Goal: Information Seeking & Learning: Check status

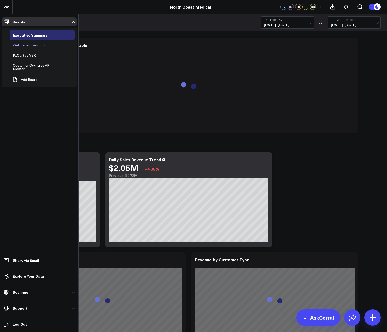
click at [33, 46] on div "WebExcercises" at bounding box center [26, 45] width 28 height 6
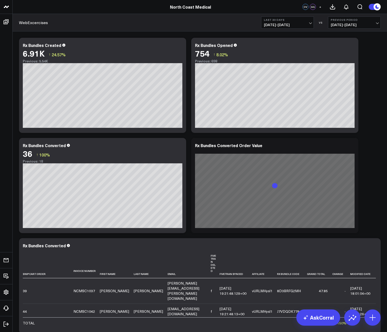
click at [309, 23] on span "[DATE] - [DATE]" at bounding box center [287, 25] width 47 height 4
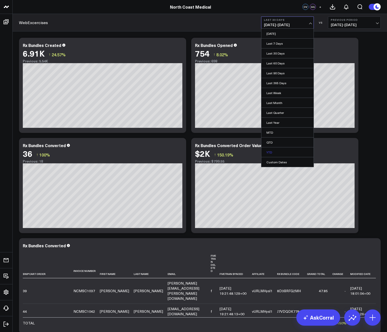
click at [275, 153] on link "YTD" at bounding box center [287, 152] width 52 height 10
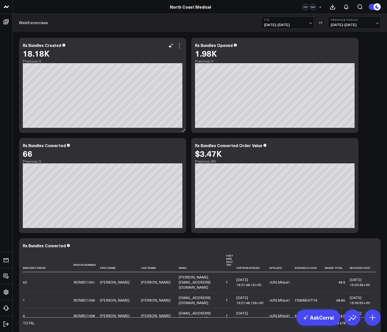
click at [182, 48] on icon at bounding box center [179, 46] width 6 height 6
click at [292, 28] on div "WebExcercises YTD [DATE] - [DATE] VS Previous Period [DATE] - [DATE]" at bounding box center [200, 22] width 374 height 17
click at [292, 22] on button "YTD [DATE] - [DATE]" at bounding box center [287, 22] width 53 height 12
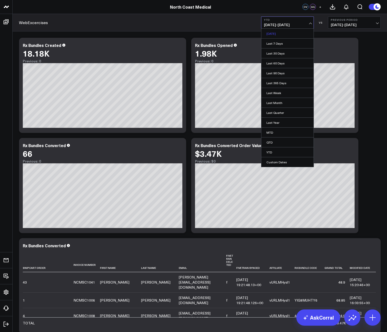
click at [282, 36] on link "[DATE]" at bounding box center [287, 34] width 52 height 10
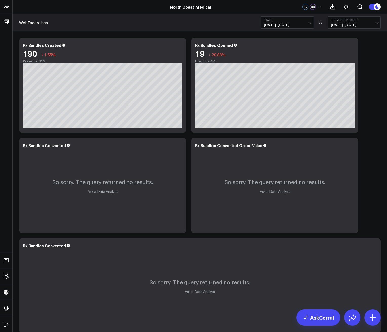
click at [283, 26] on span "[DATE] - [DATE]" at bounding box center [287, 25] width 47 height 4
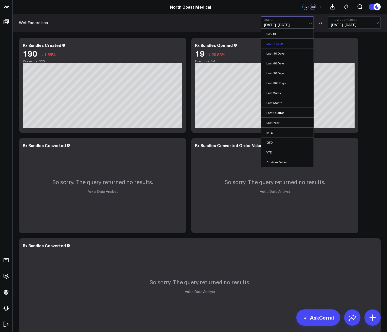
click at [283, 45] on link "Last 7 Days" at bounding box center [287, 43] width 52 height 10
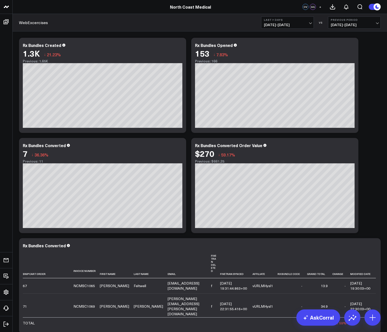
click at [282, 27] on button "Last 7 Days [DATE] - [DATE]" at bounding box center [287, 22] width 53 height 12
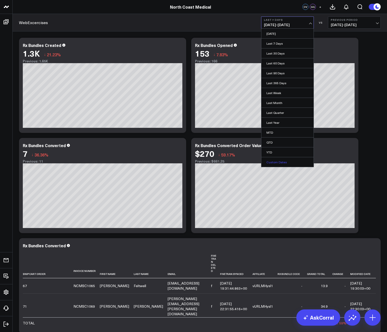
click at [279, 160] on link "Custom Dates" at bounding box center [287, 162] width 52 height 10
select select "9"
select select "2025"
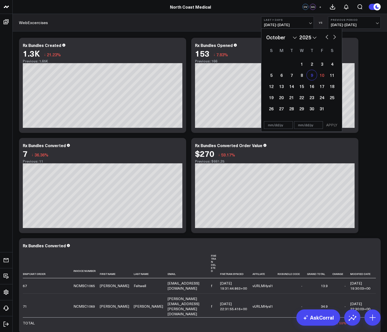
click at [312, 73] on div "9" at bounding box center [312, 75] width 10 height 10
type input "[DATE]"
select select "9"
select select "2025"
click at [312, 73] on div "9" at bounding box center [312, 75] width 10 height 10
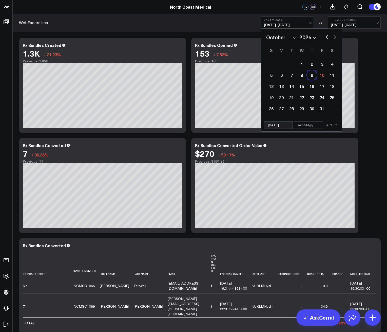
type input "[DATE]"
select select "9"
select select "2025"
click at [328, 125] on button "APPLY" at bounding box center [331, 125] width 15 height 8
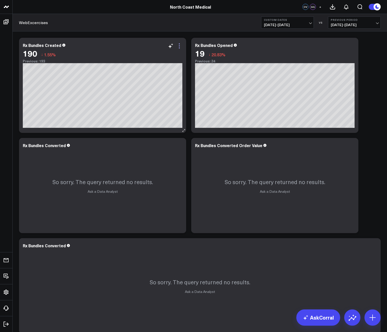
click at [179, 47] on icon at bounding box center [179, 47] width 1 height 1
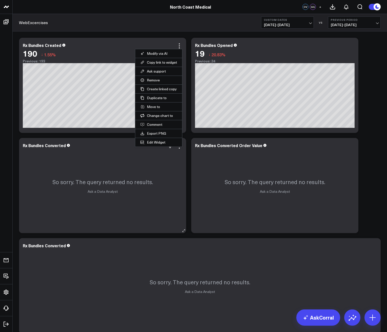
click at [185, 177] on div "So sorry. The query returned no results. Ask a Data Analyst" at bounding box center [102, 185] width 167 height 95
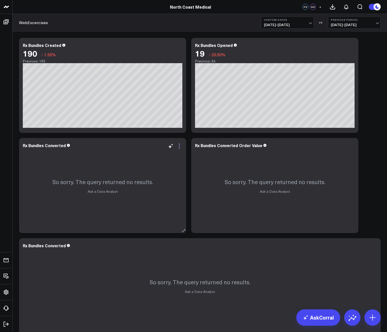
click at [177, 148] on icon at bounding box center [179, 146] width 6 height 6
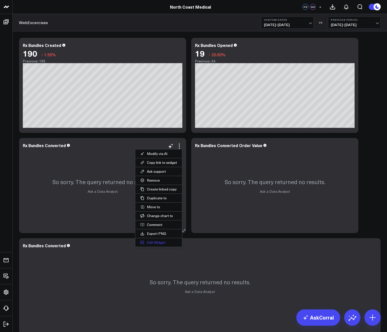
click at [161, 241] on button "Edit Widget" at bounding box center [158, 242] width 47 height 9
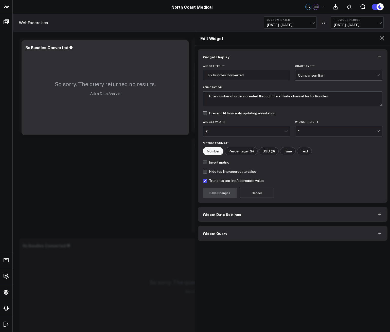
click at [231, 218] on button "Widget Date Settings" at bounding box center [293, 213] width 190 height 15
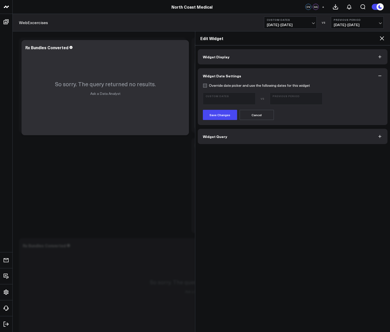
click at [218, 140] on button "Widget Query" at bounding box center [293, 136] width 190 height 15
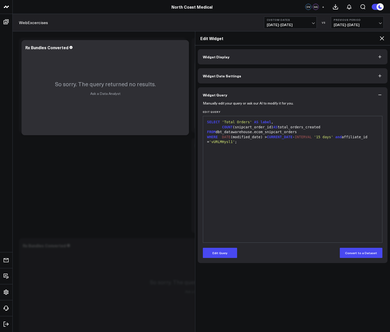
click at [381, 38] on icon at bounding box center [381, 38] width 4 height 4
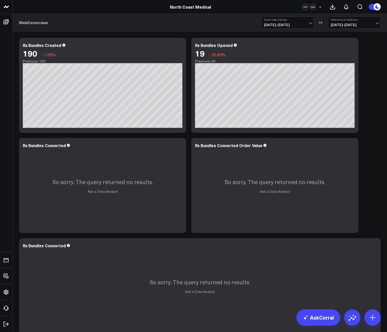
click at [300, 25] on span "[DATE] - [DATE]" at bounding box center [287, 25] width 47 height 4
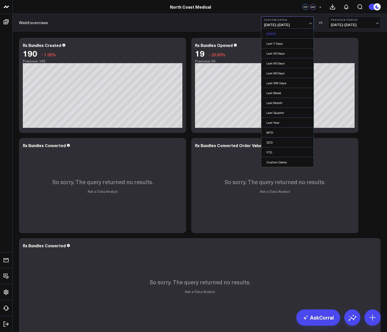
click at [280, 37] on link "[DATE]" at bounding box center [287, 34] width 52 height 10
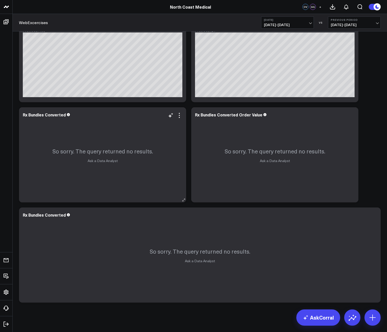
scroll to position [34, 0]
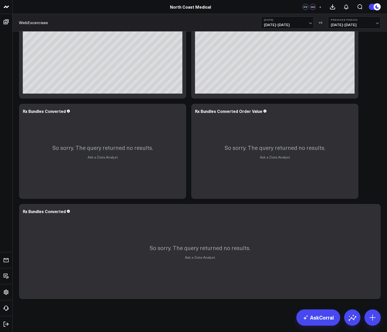
click at [292, 20] on b "[DATE]" at bounding box center [287, 19] width 47 height 3
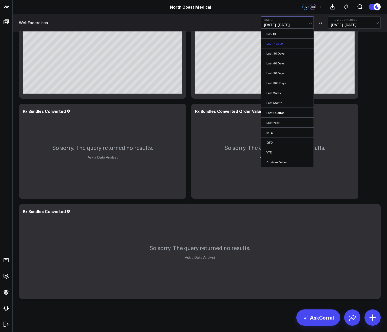
click at [283, 42] on link "Last 7 Days" at bounding box center [287, 43] width 52 height 10
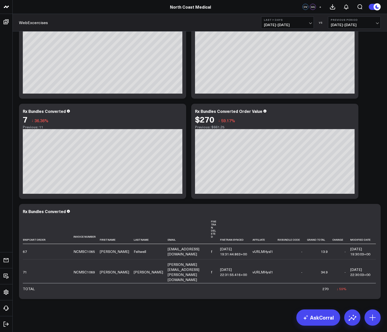
click at [307, 22] on button "Last 7 Days [DATE] - [DATE]" at bounding box center [287, 22] width 53 height 12
click at [179, 114] on icon at bounding box center [179, 113] width 1 height 1
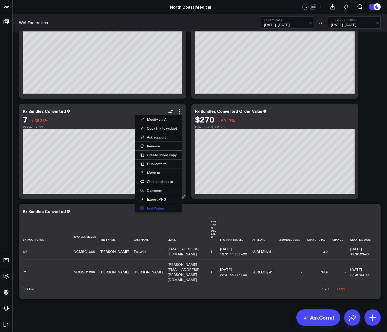
click at [143, 211] on button "Edit Widget" at bounding box center [158, 208] width 47 height 9
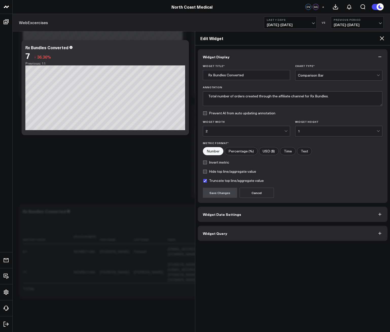
click at [240, 230] on button "Widget Query" at bounding box center [293, 232] width 190 height 15
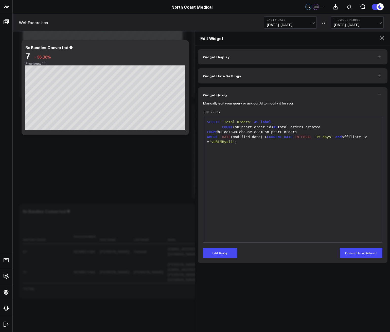
click at [383, 37] on icon at bounding box center [381, 38] width 6 height 6
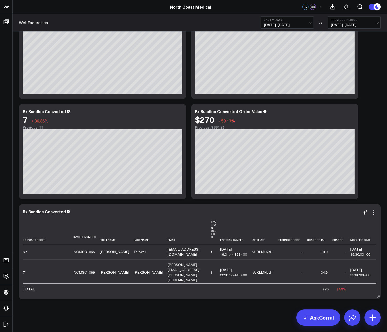
scroll to position [34, 0]
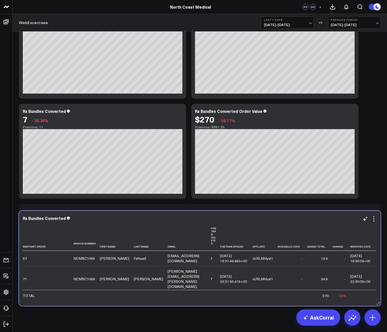
drag, startPoint x: 377, startPoint y: 249, endPoint x: 377, endPoint y: 256, distance: 6.8
click at [377, 256] on div "Rx Bundles Converted Snipcart Order Invoice Number First Name Last Name Email F…" at bounding box center [200, 257] width 362 height 95
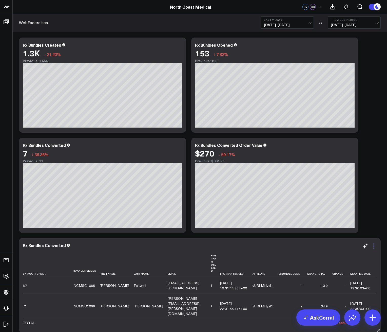
scroll to position [0, 0]
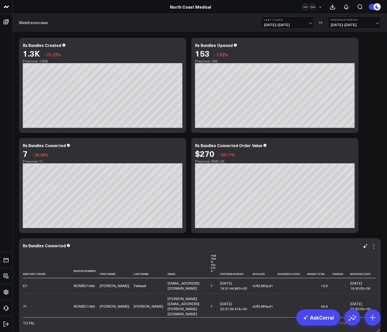
click at [375, 249] on icon at bounding box center [374, 246] width 6 height 6
drag, startPoint x: 377, startPoint y: 261, endPoint x: 377, endPoint y: 264, distance: 2.8
click at [377, 261] on div "Rx Bundles Converted Snipcart Order Invoice Number First Name Last Name Email F…" at bounding box center [200, 285] width 362 height 95
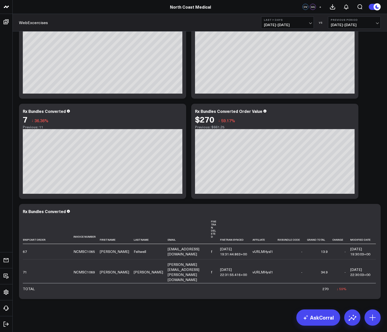
click at [305, 21] on button "Last 7 Days [DATE] - [DATE]" at bounding box center [287, 22] width 53 height 12
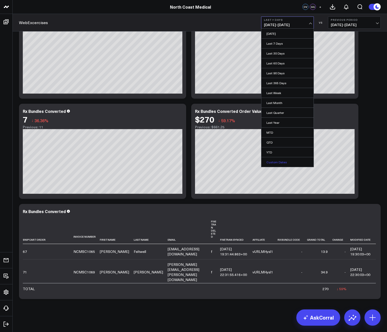
click at [287, 162] on link "Custom Dates" at bounding box center [287, 162] width 52 height 10
select select "9"
select select "2025"
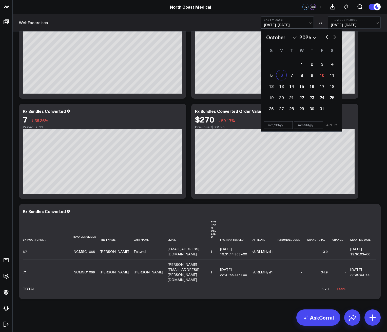
click at [283, 78] on div "6" at bounding box center [281, 75] width 10 height 10
type input "[DATE]"
select select "9"
select select "2025"
click at [324, 75] on div "10" at bounding box center [322, 75] width 10 height 10
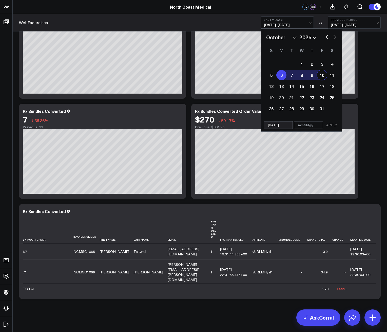
type input "[DATE]"
select select "9"
select select "2025"
click at [326, 125] on button "APPLY" at bounding box center [331, 125] width 15 height 8
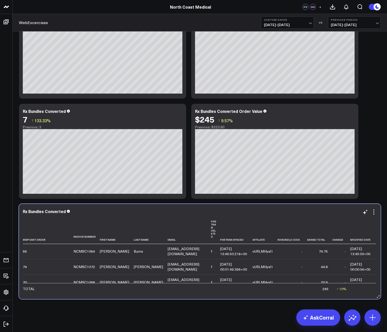
scroll to position [34, 0]
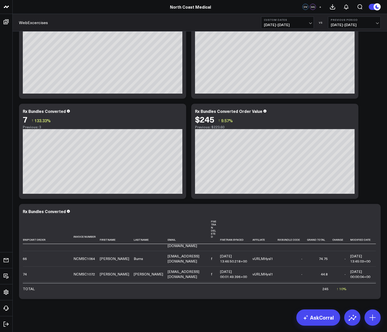
click at [293, 25] on span "[DATE] - [DATE]" at bounding box center [287, 25] width 47 height 4
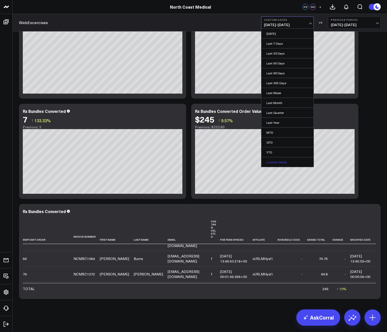
click at [280, 163] on link "Custom Dates" at bounding box center [287, 162] width 52 height 10
select select "9"
select select "2025"
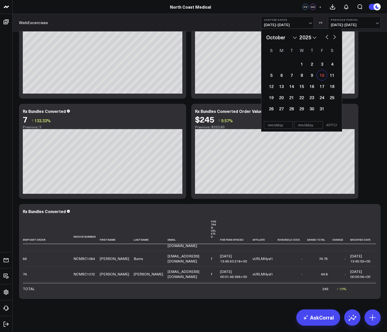
click at [320, 76] on div "10" at bounding box center [322, 75] width 10 height 10
type input "[DATE]"
click at [320, 76] on div "10" at bounding box center [322, 75] width 10 height 10
type input "[DATE]"
select select "9"
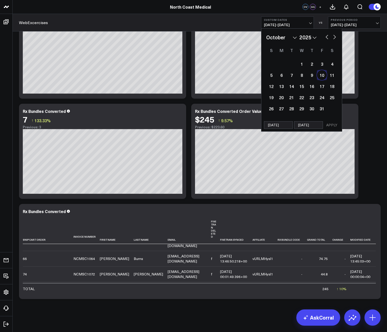
select select "2025"
click at [328, 125] on button "APPLY" at bounding box center [331, 125] width 15 height 8
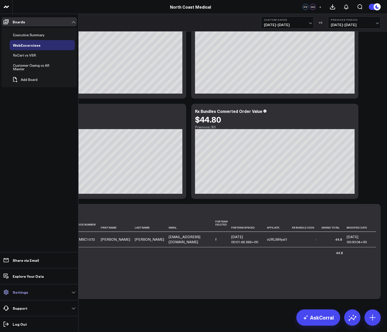
click at [27, 289] on link "Settings" at bounding box center [39, 291] width 75 height 9
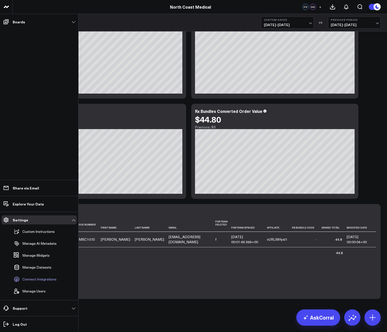
click at [38, 279] on span "Connect Integrations" at bounding box center [39, 279] width 34 height 4
